Goal: Information Seeking & Learning: Learn about a topic

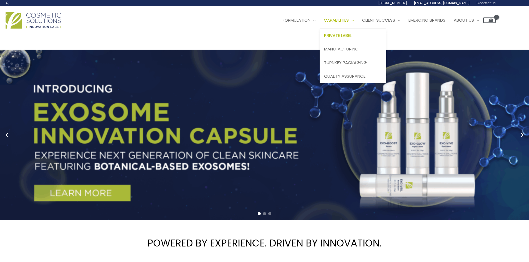
click at [351, 35] on span "Private Label" at bounding box center [337, 35] width 27 height 6
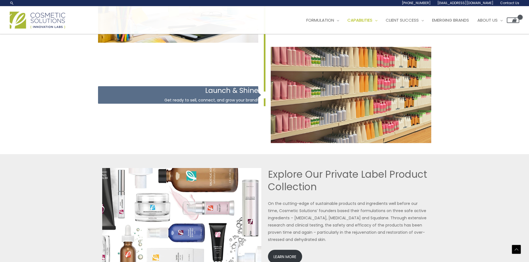
scroll to position [827, 0]
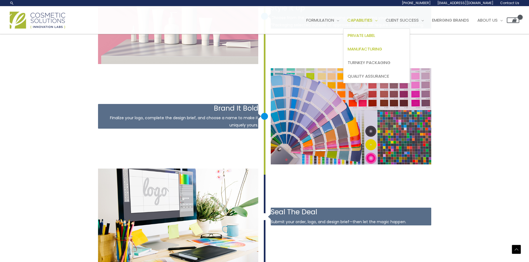
click at [366, 51] on span "Manufacturing" at bounding box center [365, 49] width 34 height 6
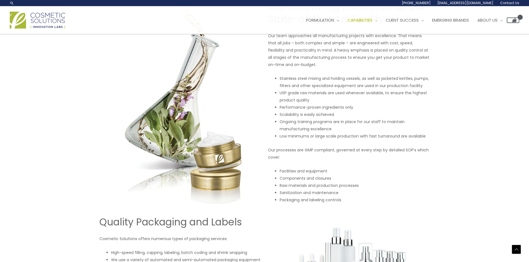
scroll to position [257, 0]
